Goal: Transaction & Acquisition: Book appointment/travel/reservation

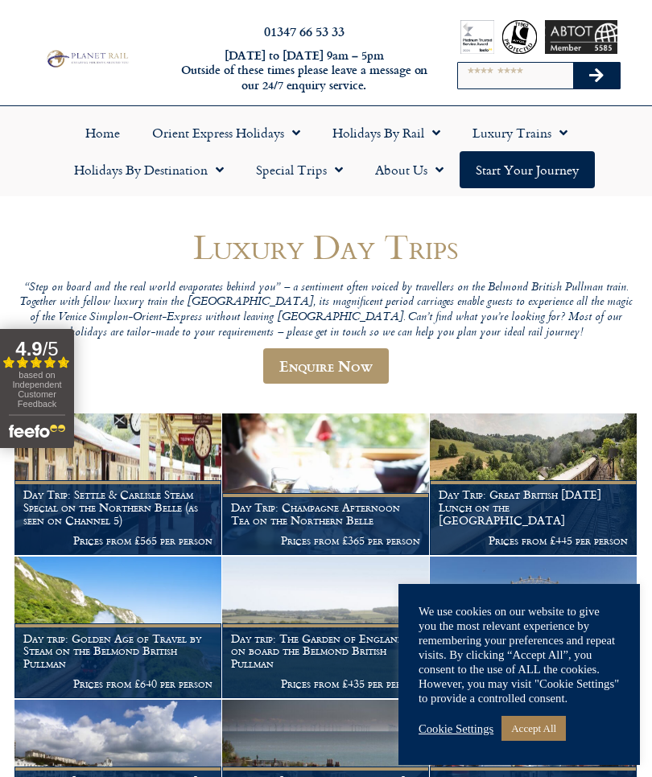
click at [565, 475] on img at bounding box center [533, 485] width 207 height 142
click at [314, 183] on link "Special Trips" at bounding box center [299, 169] width 119 height 37
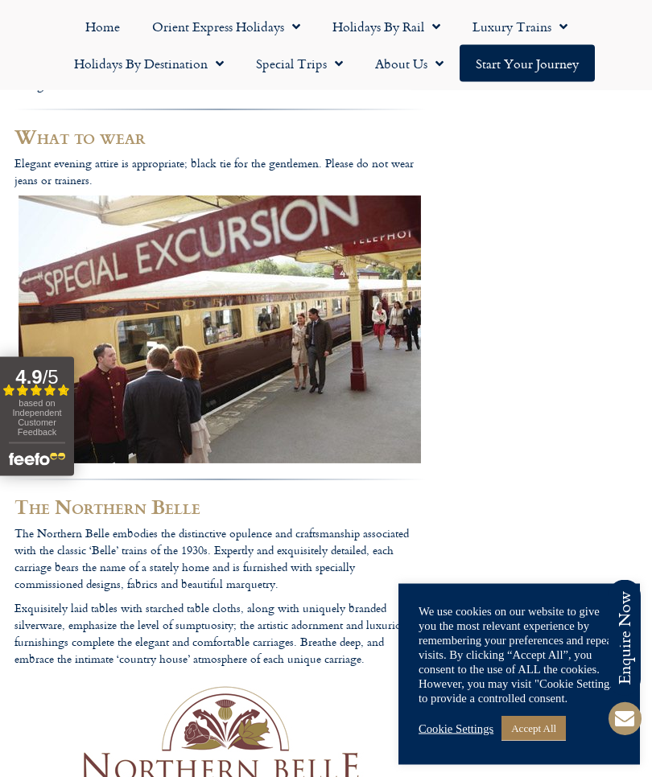
scroll to position [1178, 0]
click at [446, 482] on footer "Call us on 01347 66 53 33 to enquire about our tailor made holidays by rail FUR…" at bounding box center [326, 643] width 652 height 3205
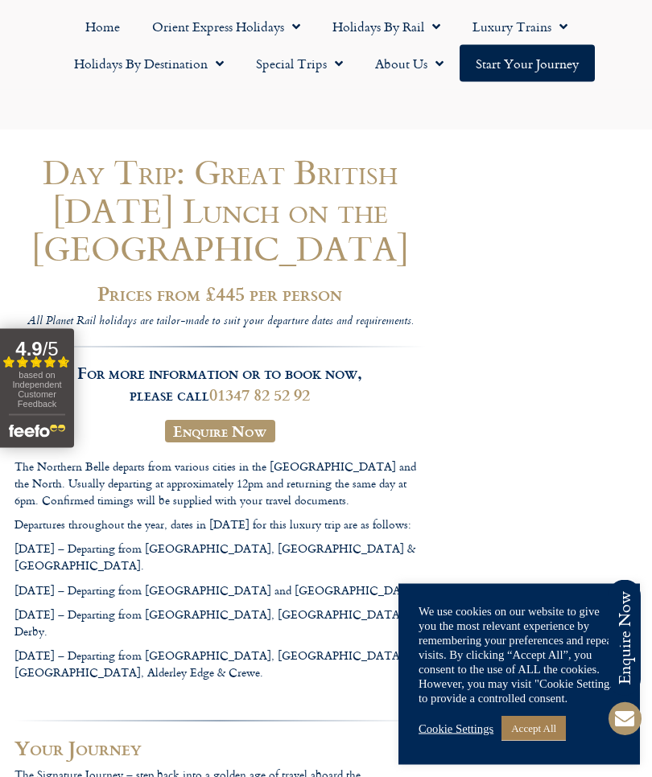
scroll to position [0, 0]
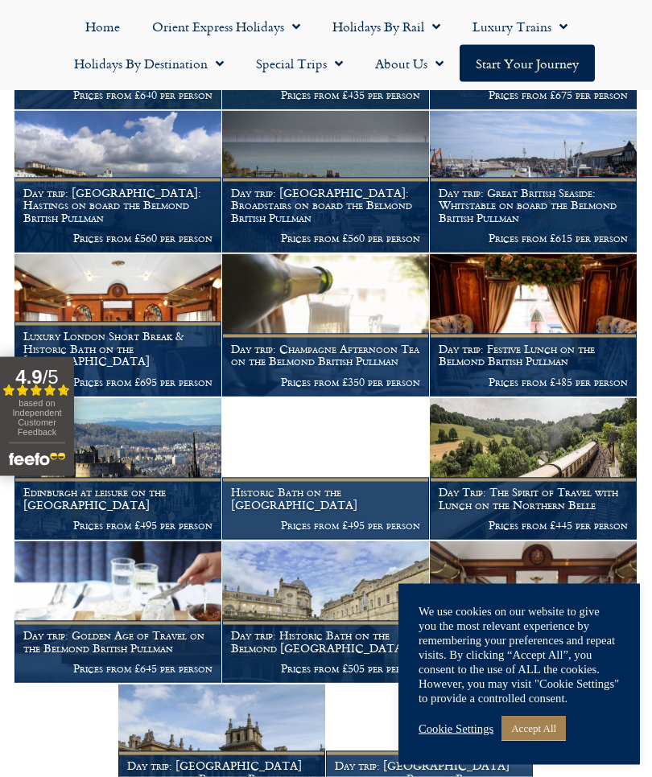
scroll to position [590, 0]
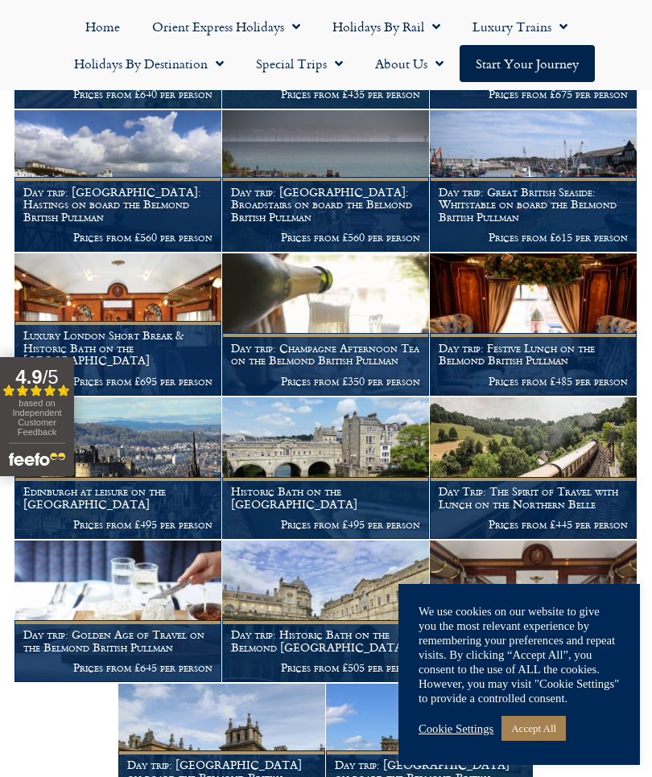
click at [580, 311] on img at bounding box center [533, 325] width 207 height 142
click at [565, 254] on img at bounding box center [533, 325] width 207 height 142
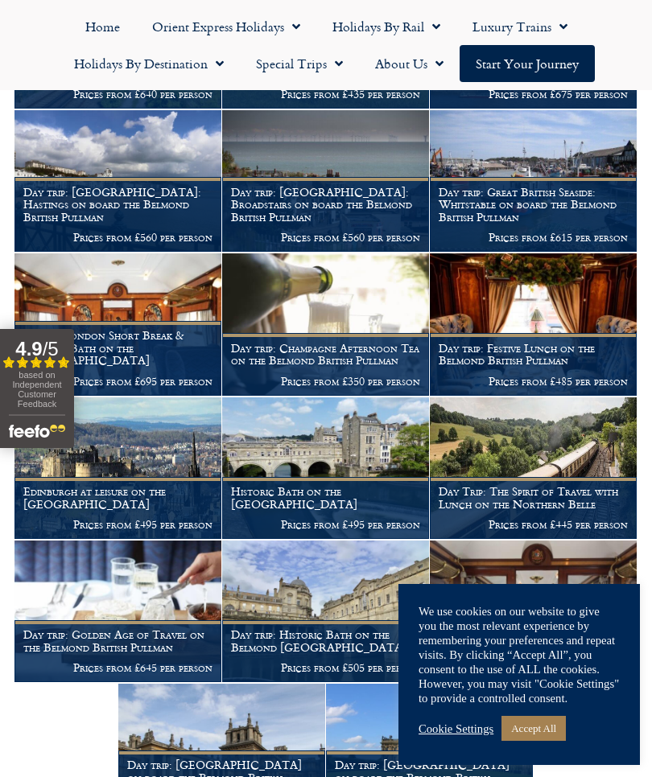
click at [547, 254] on img at bounding box center [533, 325] width 207 height 142
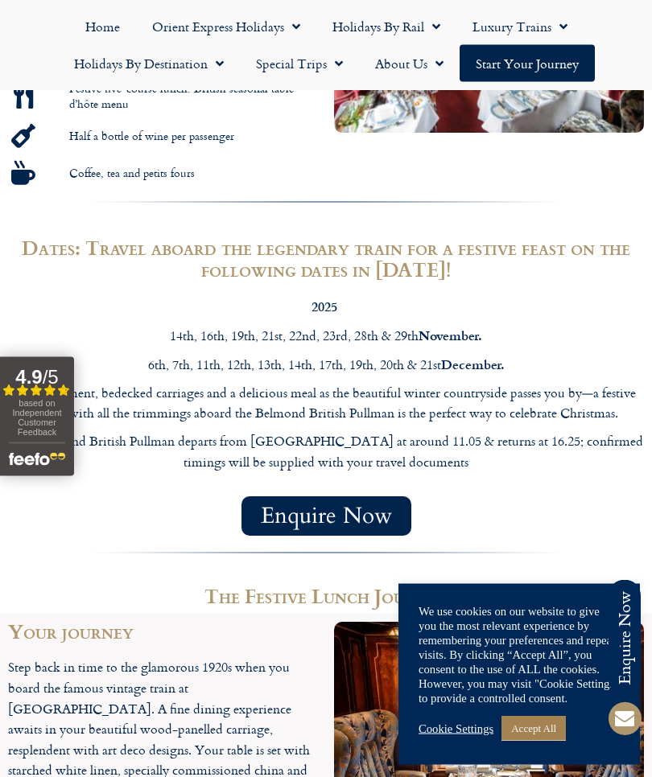
scroll to position [1009, 0]
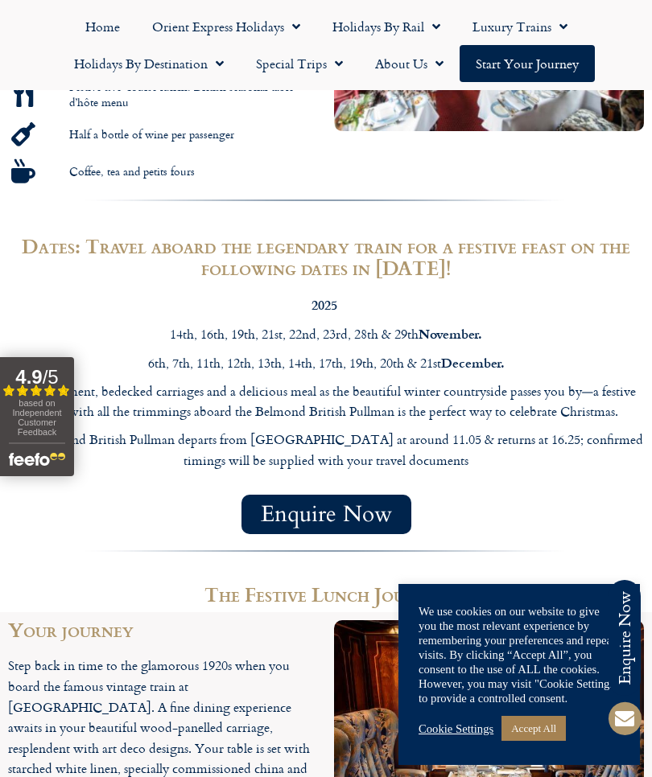
click at [643, 652] on img at bounding box center [489, 724] width 310 height 207
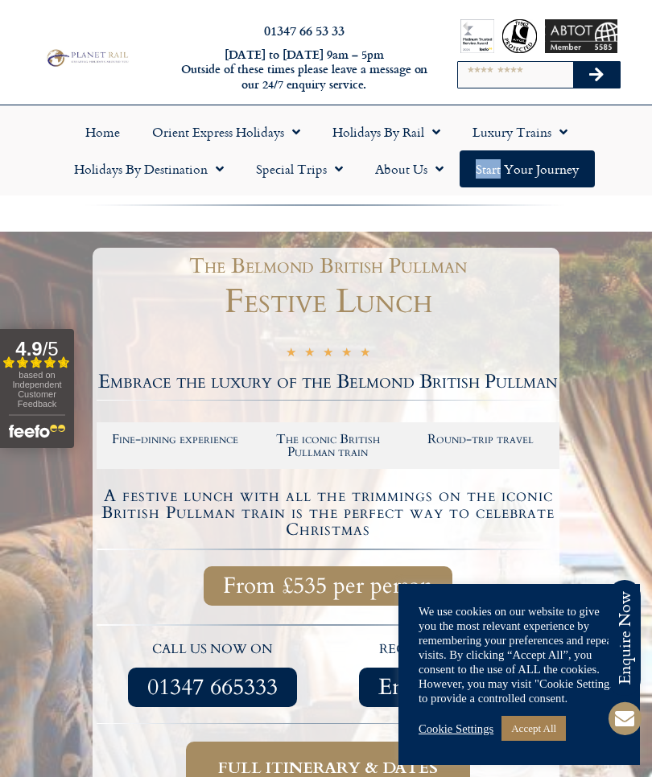
scroll to position [0, 0]
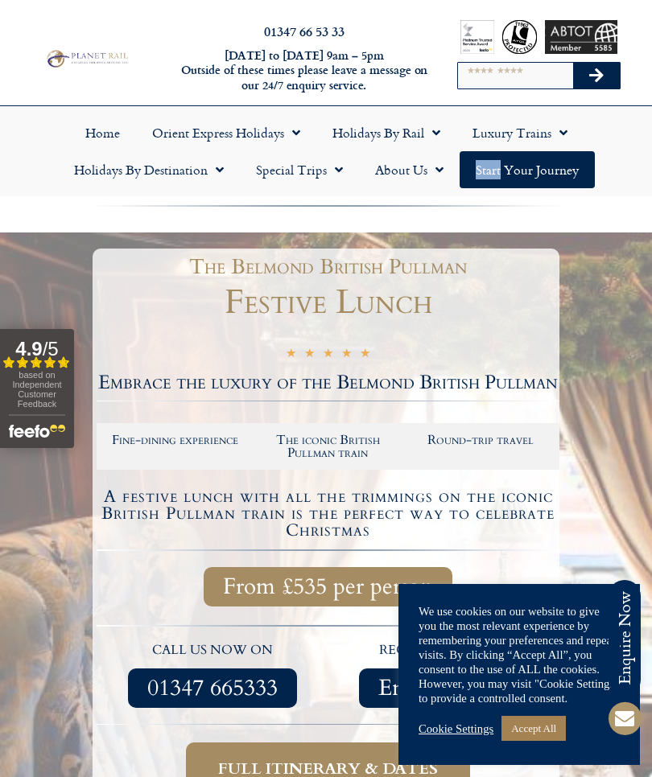
click at [642, 146] on ul "Home Orient Express Holidays Venice Simplon-Orient-Express – 2025 [GEOGRAPHIC_D…" at bounding box center [326, 151] width 636 height 74
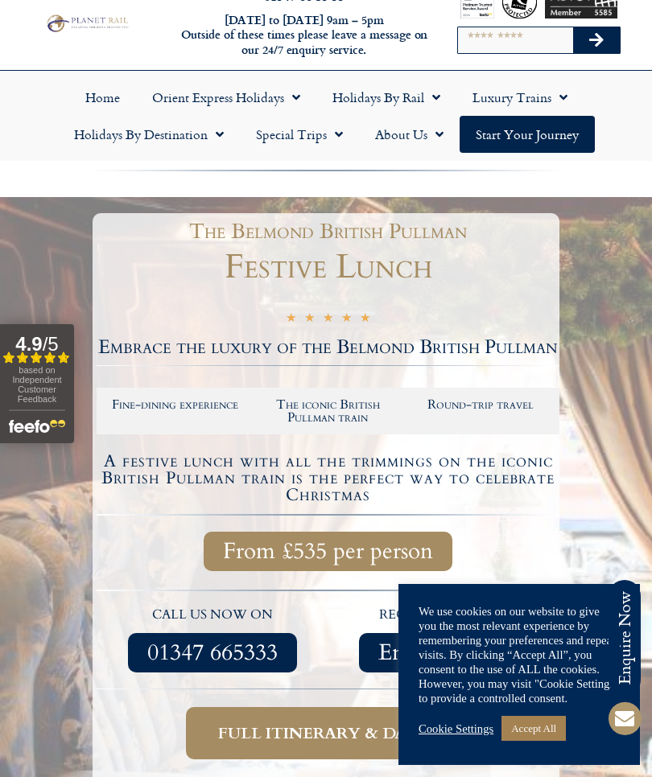
scroll to position [41, 0]
